Goal: Use online tool/utility: Utilize a website feature to perform a specific function

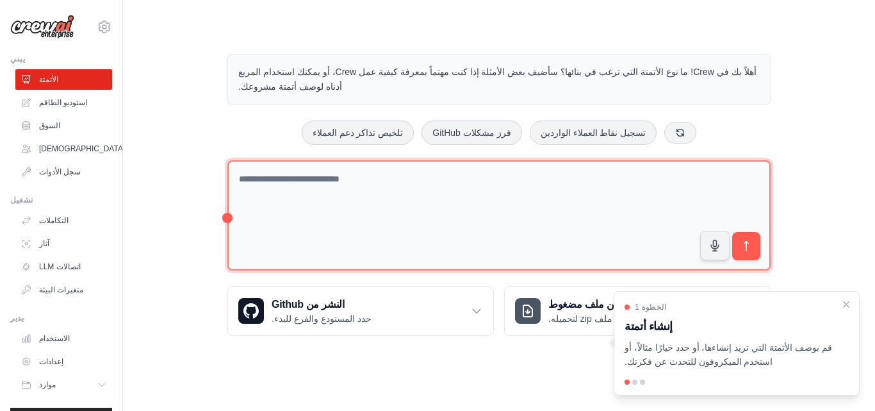
click at [269, 197] on textarea at bounding box center [499, 215] width 543 height 111
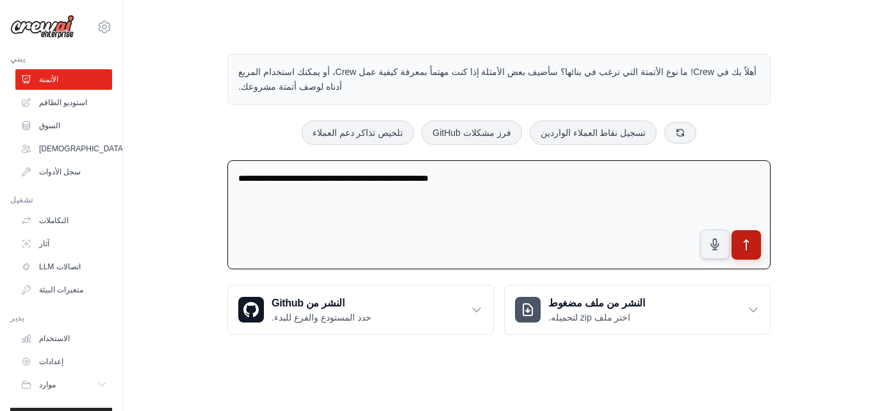
type textarea "**********"
click at [744, 238] on icon "submit" at bounding box center [746, 244] width 13 height 13
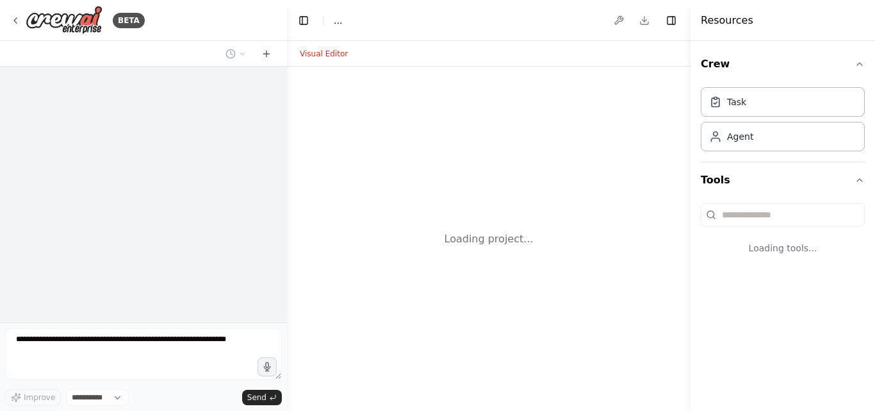
select select "****"
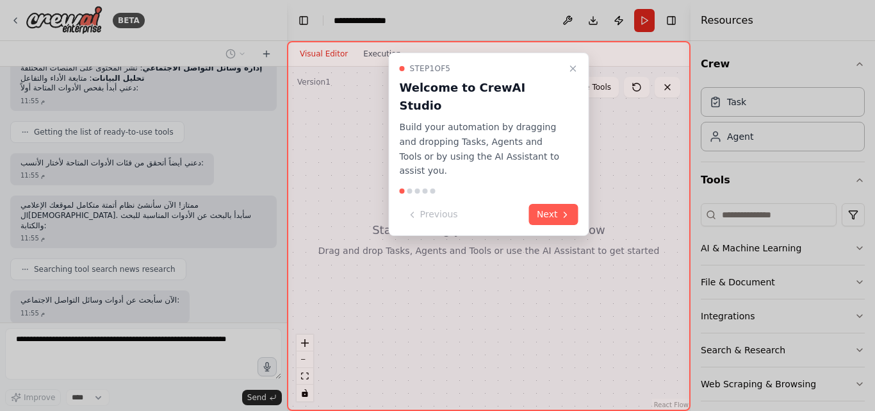
scroll to position [310, 0]
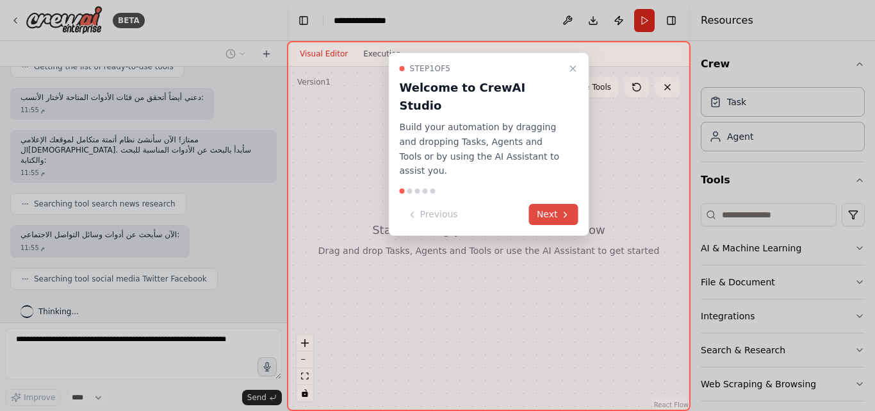
click at [565, 210] on icon at bounding box center [566, 215] width 10 height 10
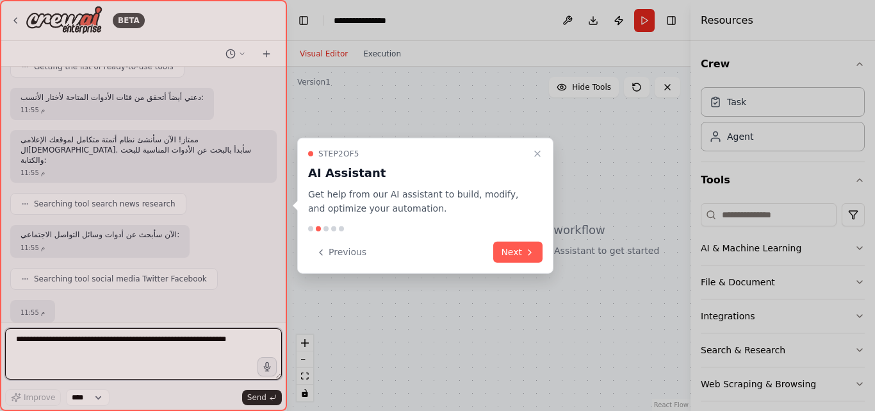
scroll to position [319, 0]
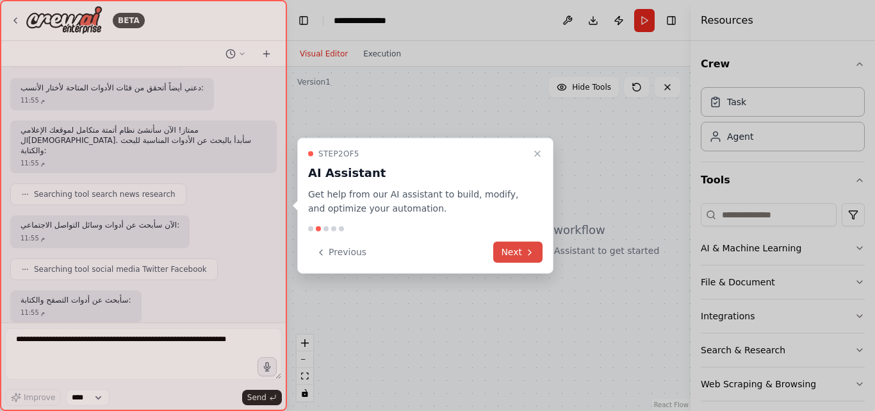
click at [530, 252] on icon at bounding box center [530, 252] width 10 height 10
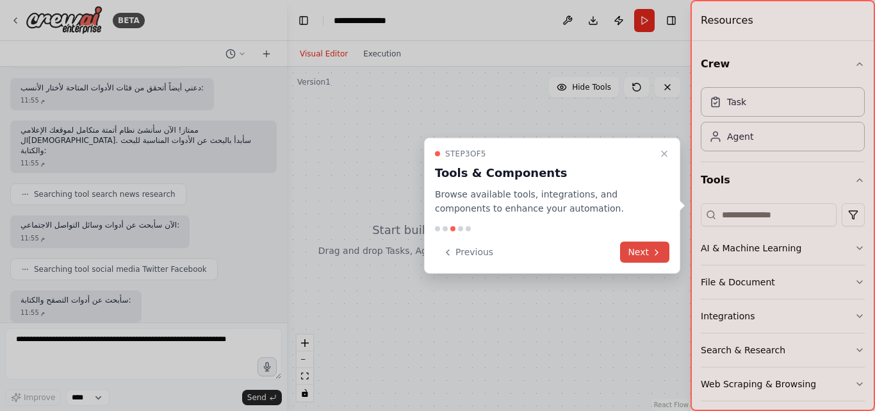
click at [646, 255] on button "Next" at bounding box center [644, 252] width 49 height 21
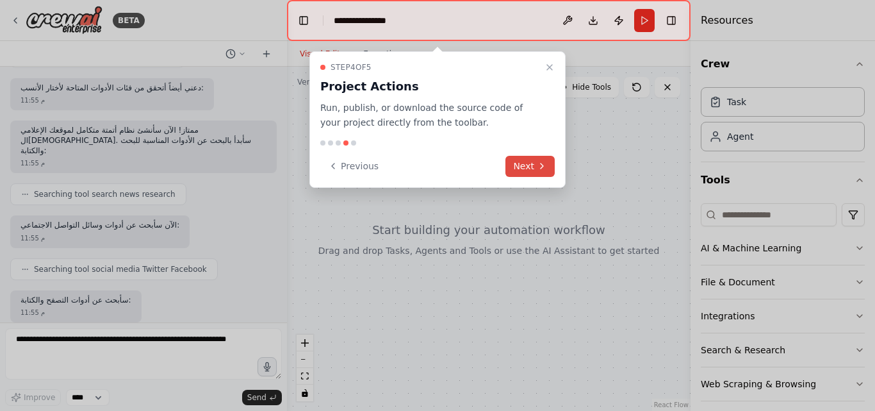
click at [543, 169] on icon at bounding box center [542, 166] width 10 height 10
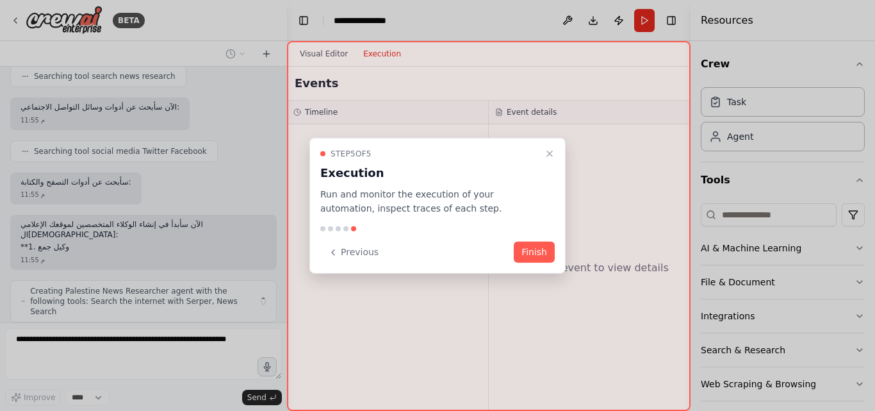
scroll to position [450, 0]
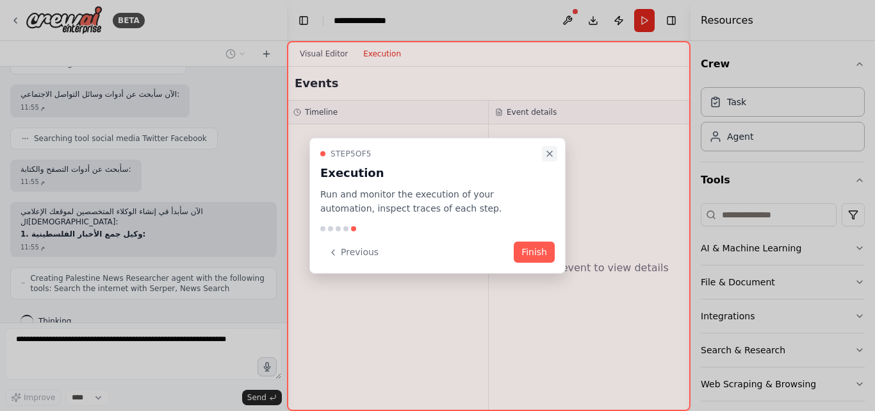
click at [550, 153] on icon "Close walkthrough" at bounding box center [549, 153] width 5 height 5
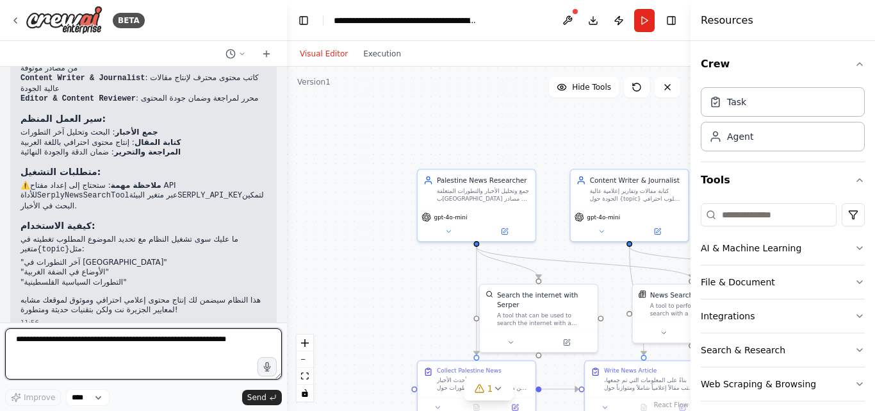
scroll to position [1291, 0]
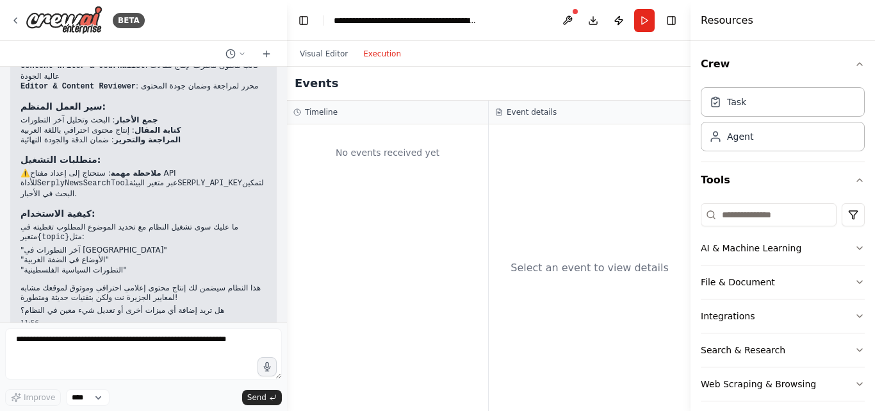
click at [372, 50] on button "Execution" at bounding box center [382, 53] width 53 height 15
click at [597, 19] on button "Download" at bounding box center [593, 20] width 21 height 23
click at [642, 14] on button "Run" at bounding box center [644, 20] width 21 height 23
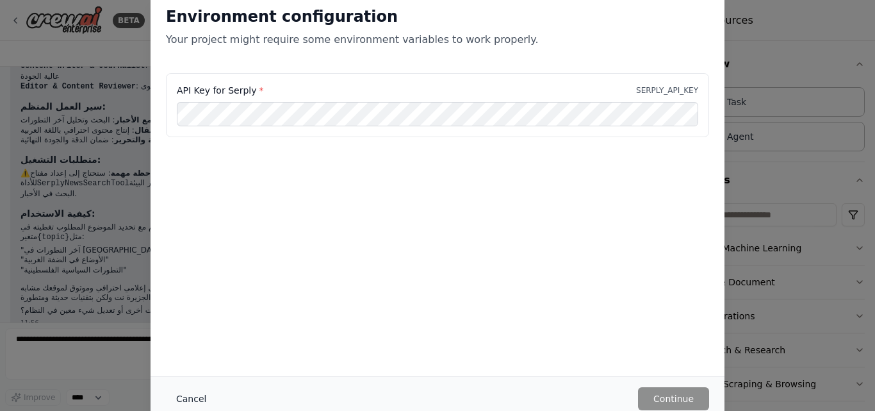
click at [197, 398] on button "Cancel" at bounding box center [191, 398] width 51 height 23
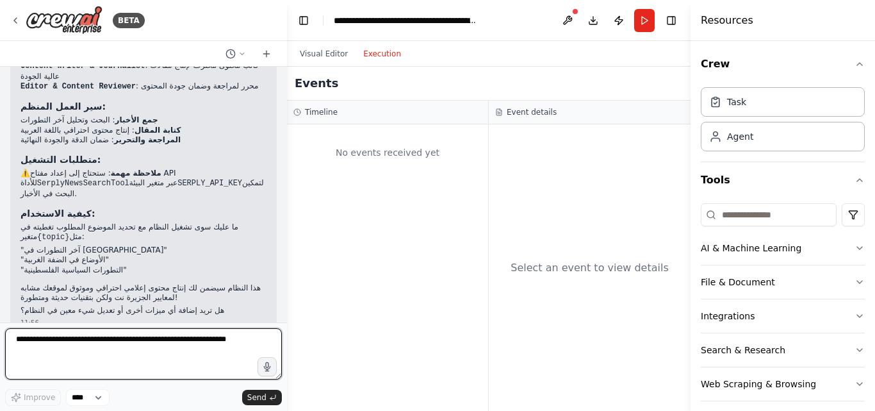
click at [171, 342] on textarea at bounding box center [143, 353] width 277 height 51
type textarea "*"
